Goal: Information Seeking & Learning: Learn about a topic

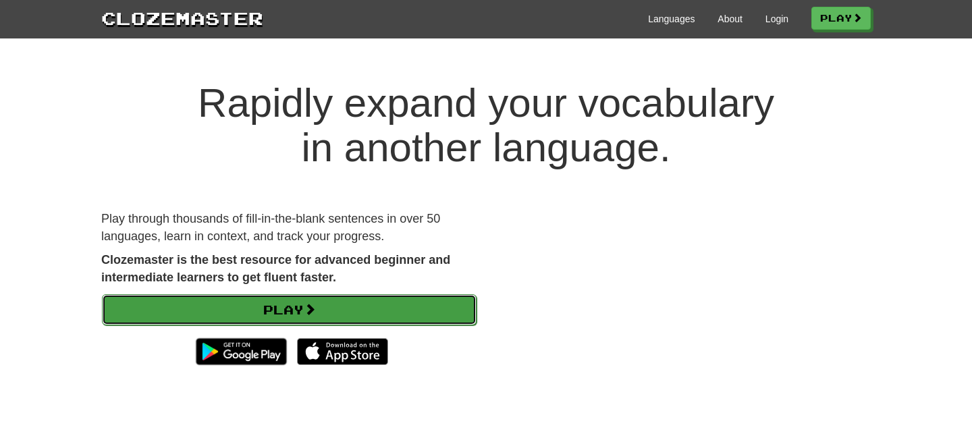
click at [367, 318] on link "Play" at bounding box center [289, 309] width 374 height 31
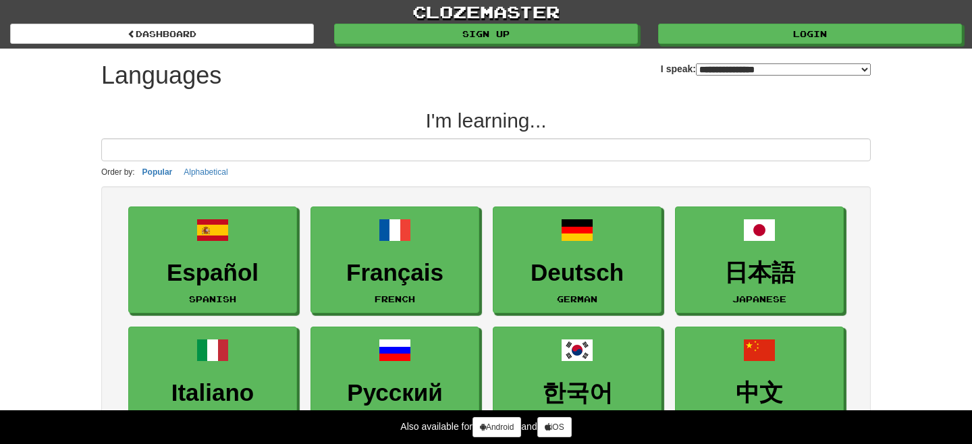
select select "*******"
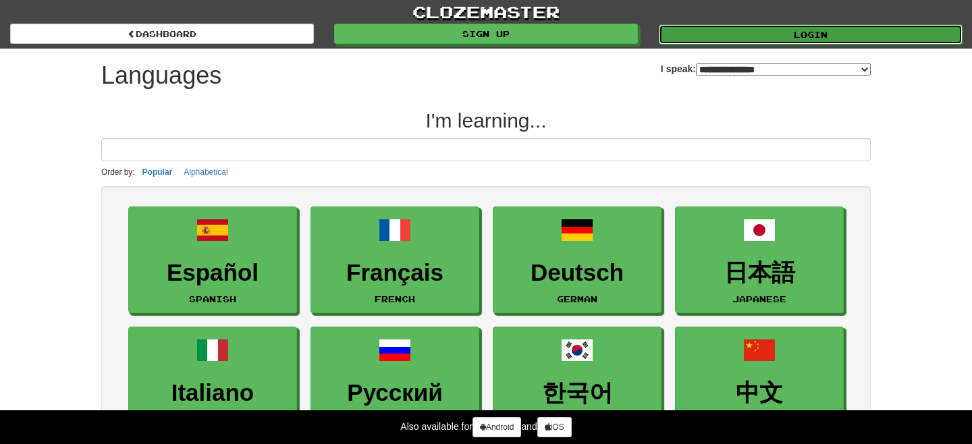
click at [803, 28] on link "Login" at bounding box center [811, 34] width 304 height 20
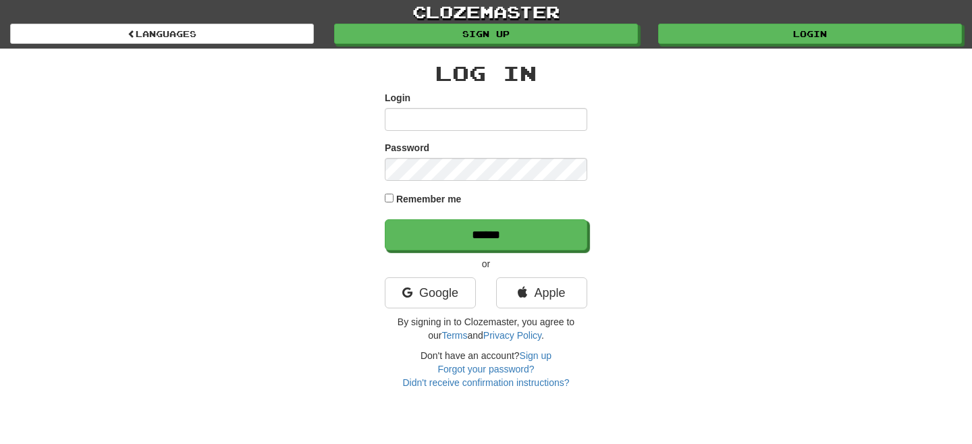
click at [427, 114] on input "Login" at bounding box center [486, 119] width 202 height 23
